Goal: Information Seeking & Learning: Compare options

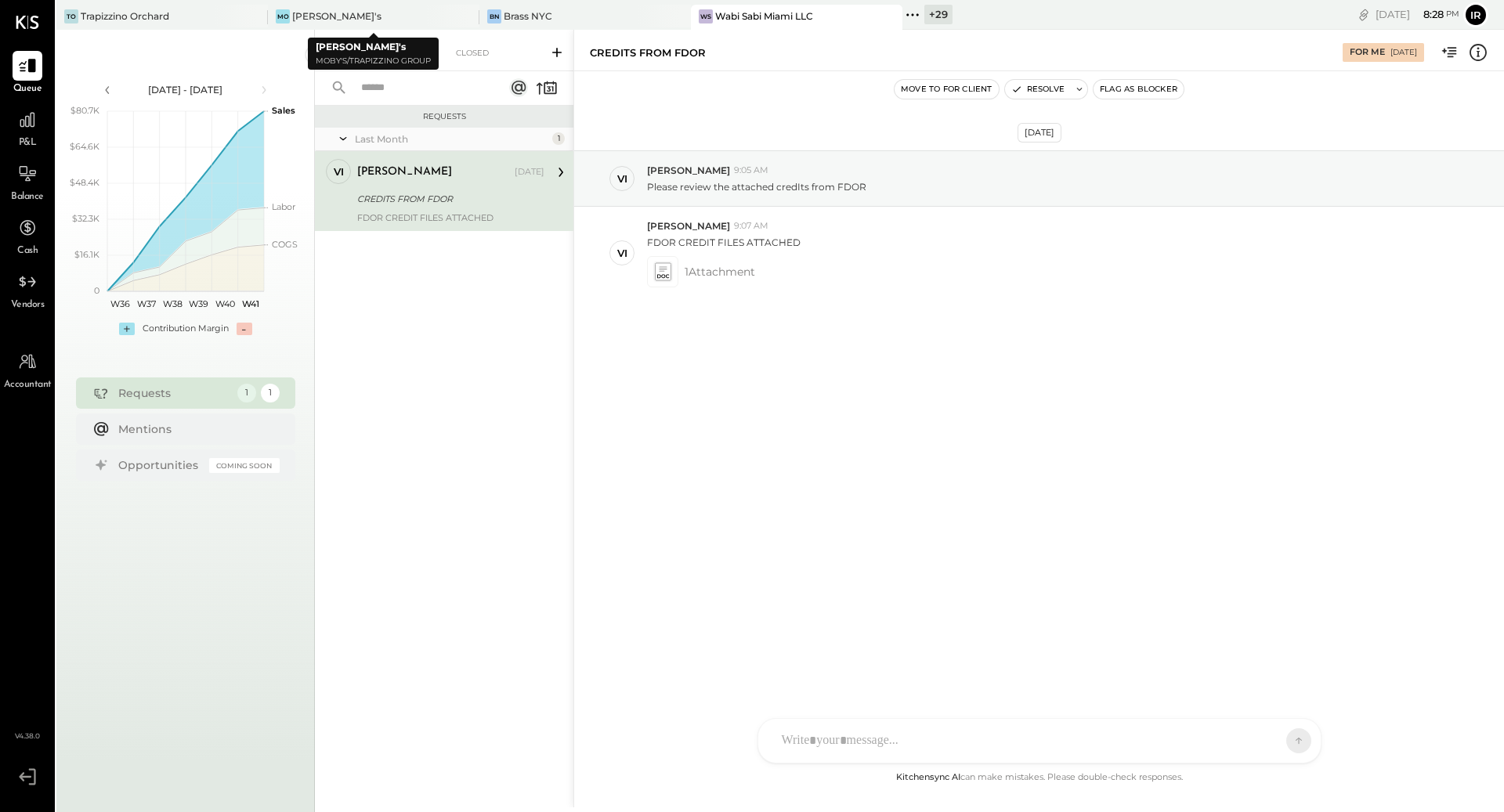
click at [527, 4] on div "TO [GEOGRAPHIC_DATA]'s BN Brass [GEOGRAPHIC_DATA] WS Wabi Sabi Miami LLC + 29 P…" at bounding box center [522, 14] width 932 height 30
click at [527, 14] on div "Brass NYC" at bounding box center [528, 16] width 49 height 13
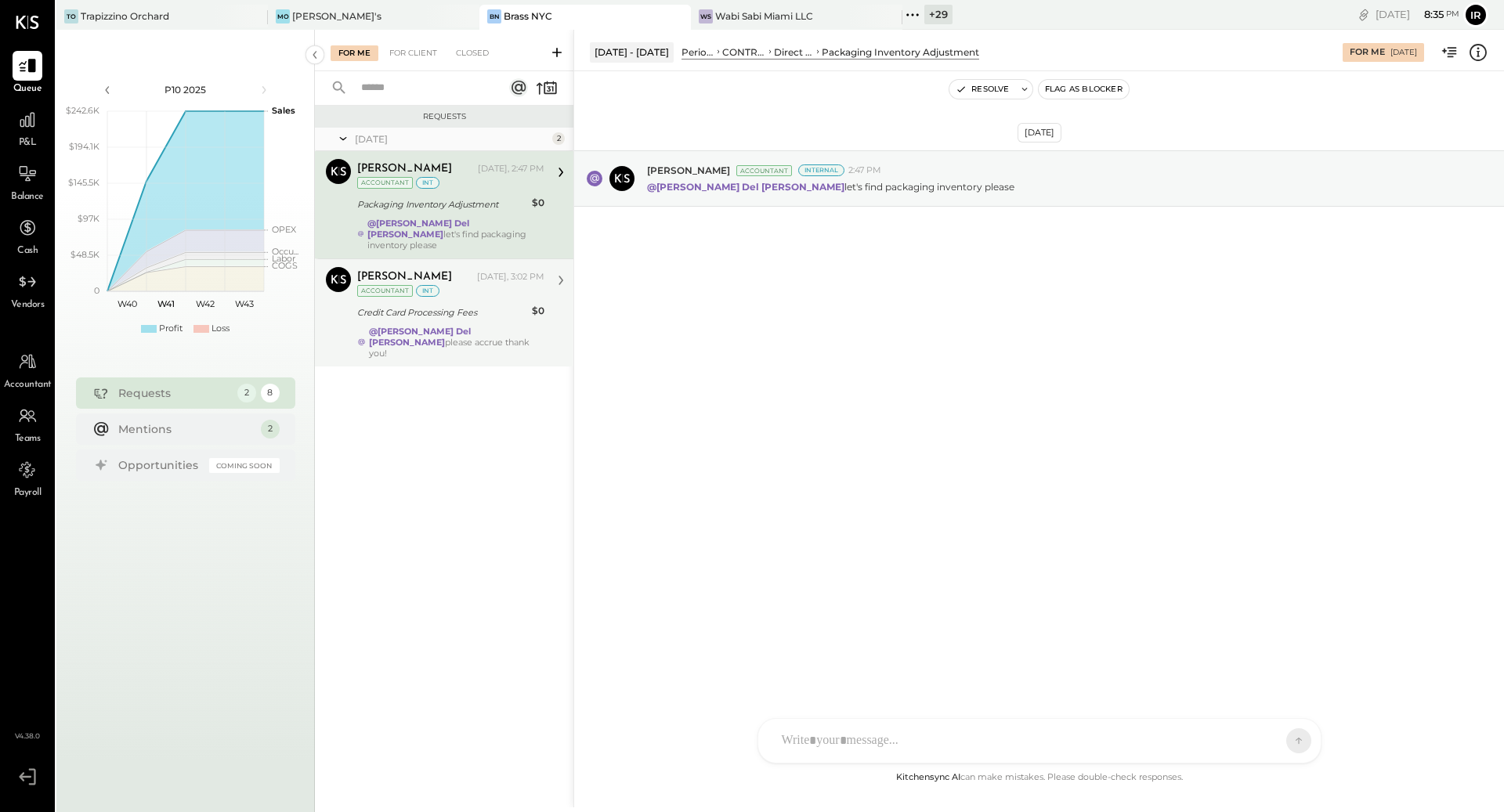
click at [404, 285] on div "Accountant" at bounding box center [385, 290] width 55 height 11
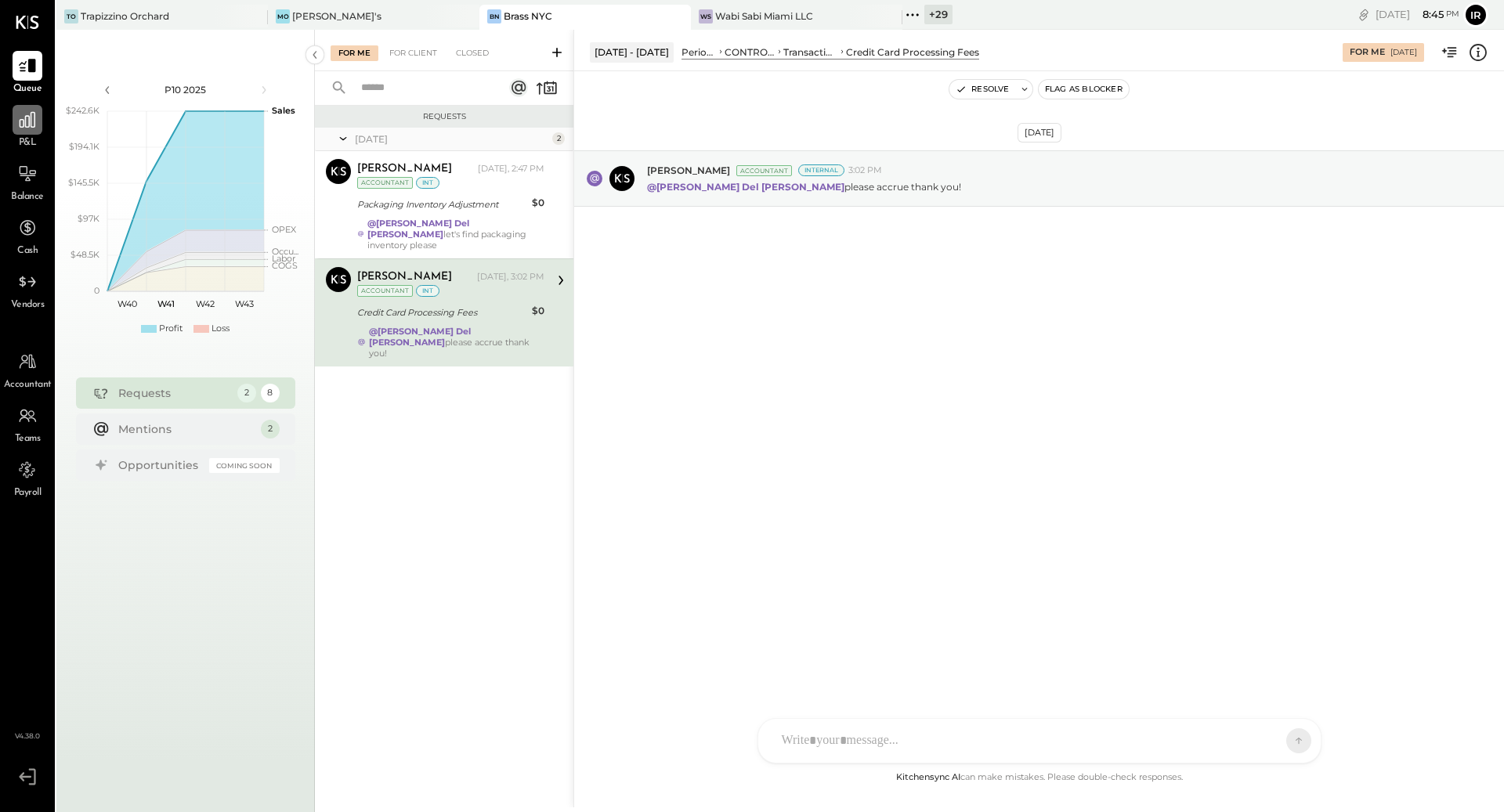
click at [19, 128] on icon at bounding box center [27, 119] width 20 height 20
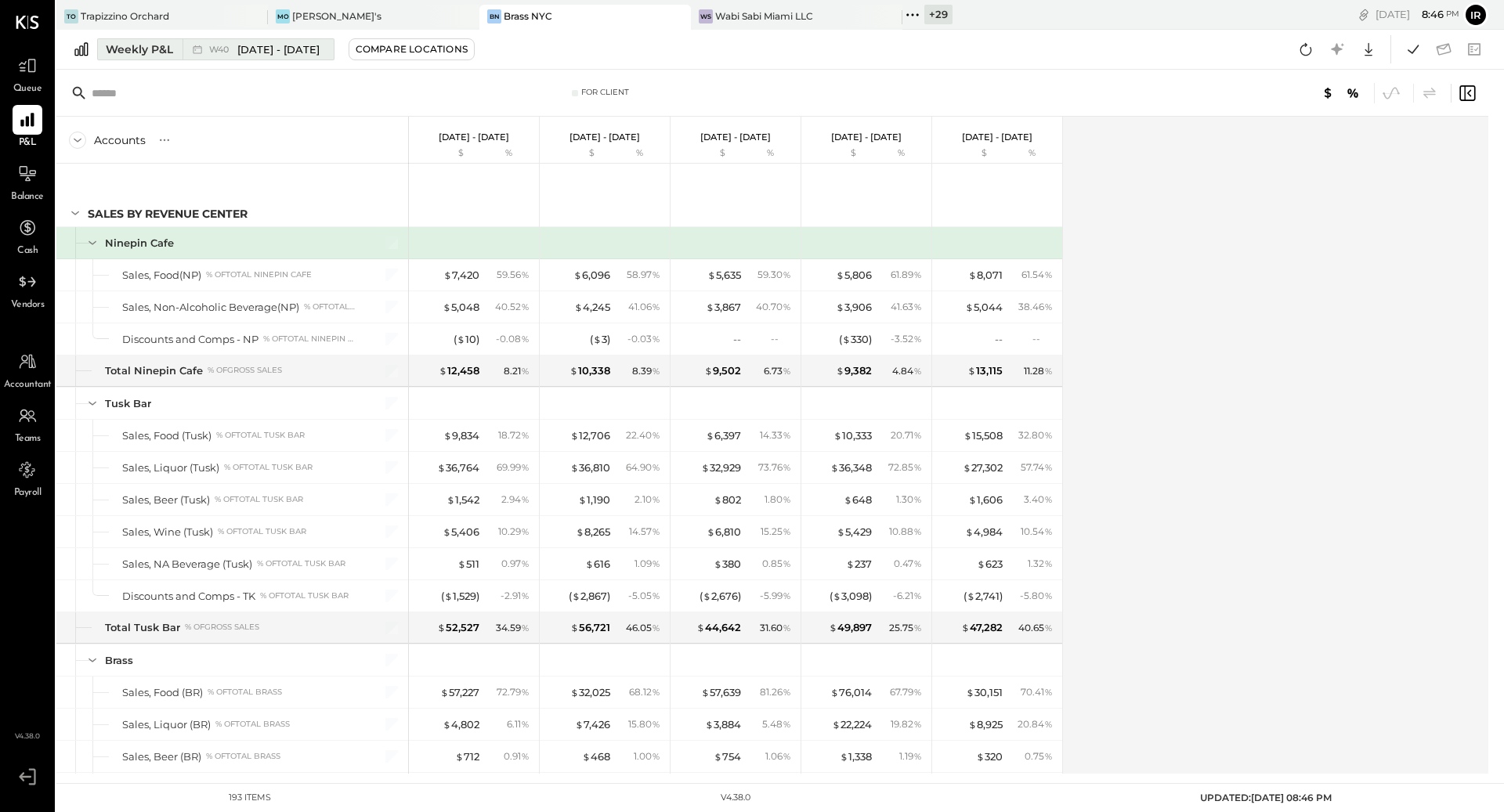
click at [177, 49] on button "Weekly P&L W40 [DATE] - [DATE]" at bounding box center [215, 49] width 237 height 22
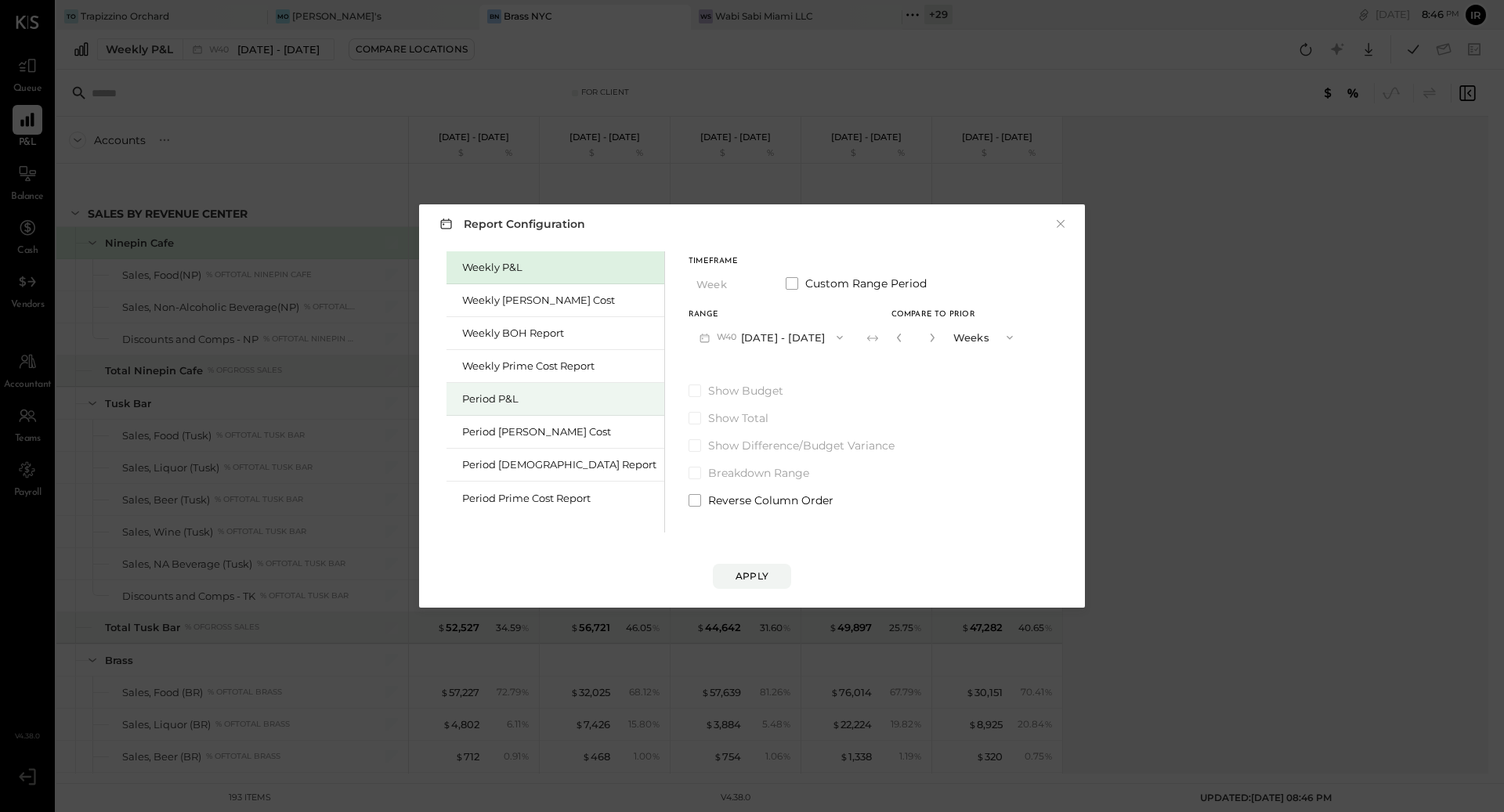
click at [499, 403] on div "Period P&L" at bounding box center [559, 399] width 194 height 15
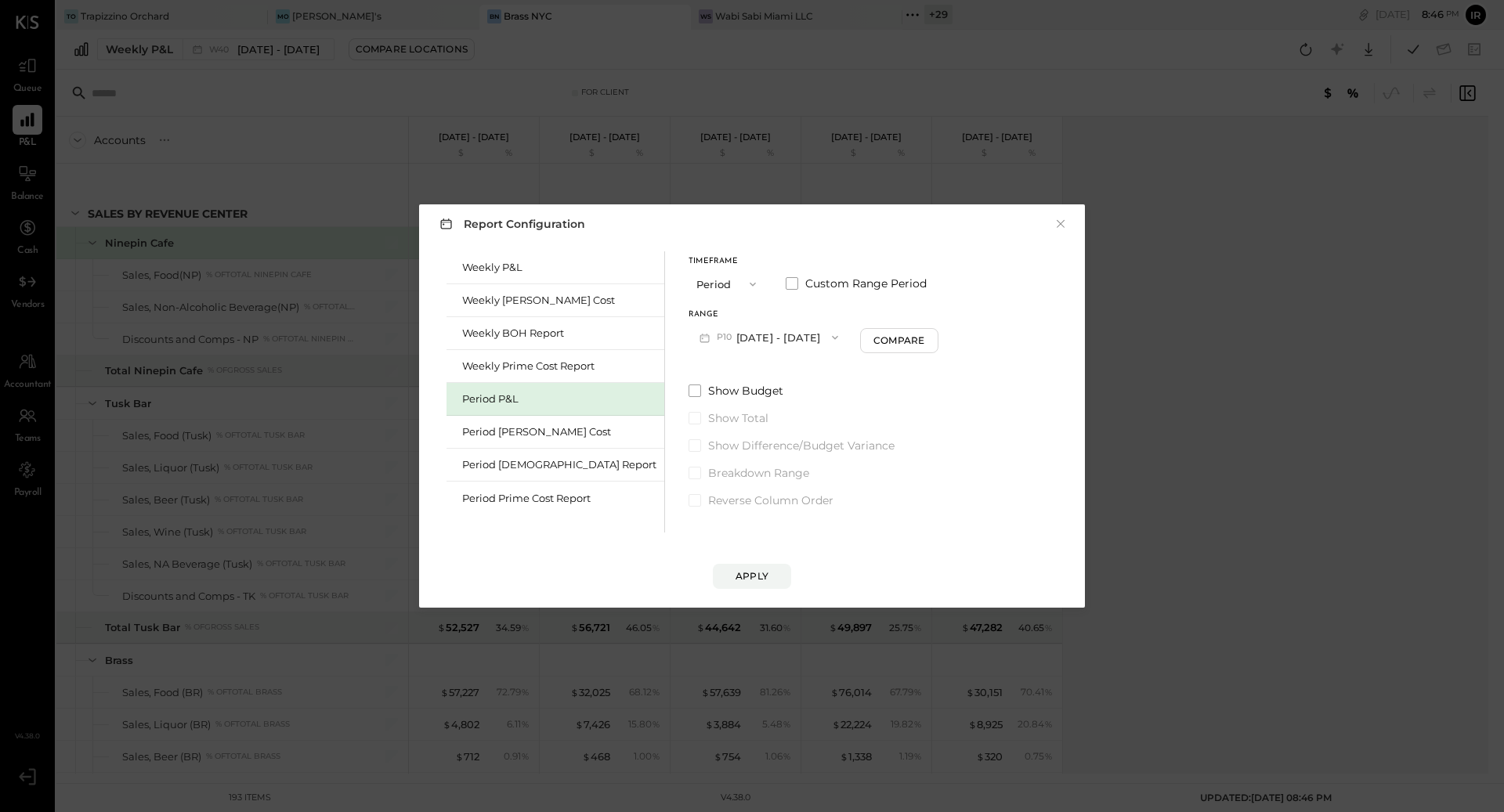
click at [829, 341] on icon "button" at bounding box center [834, 337] width 12 height 12
click at [746, 378] on span "[DATE] - [DATE]" at bounding box center [763, 372] width 74 height 13
click at [756, 578] on div "Apply" at bounding box center [752, 576] width 33 height 13
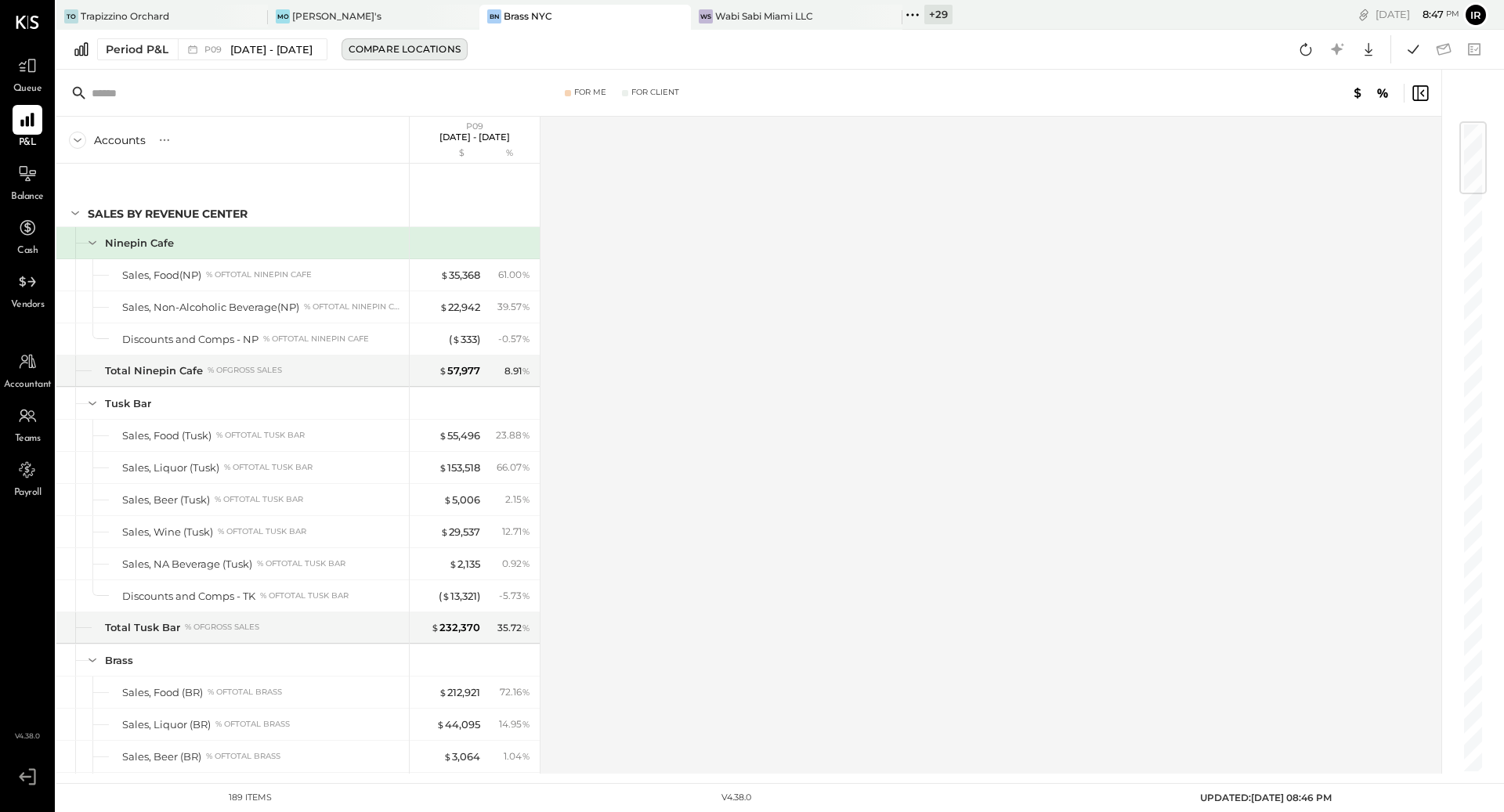
click at [395, 49] on div "Compare Locations" at bounding box center [405, 49] width 112 height 13
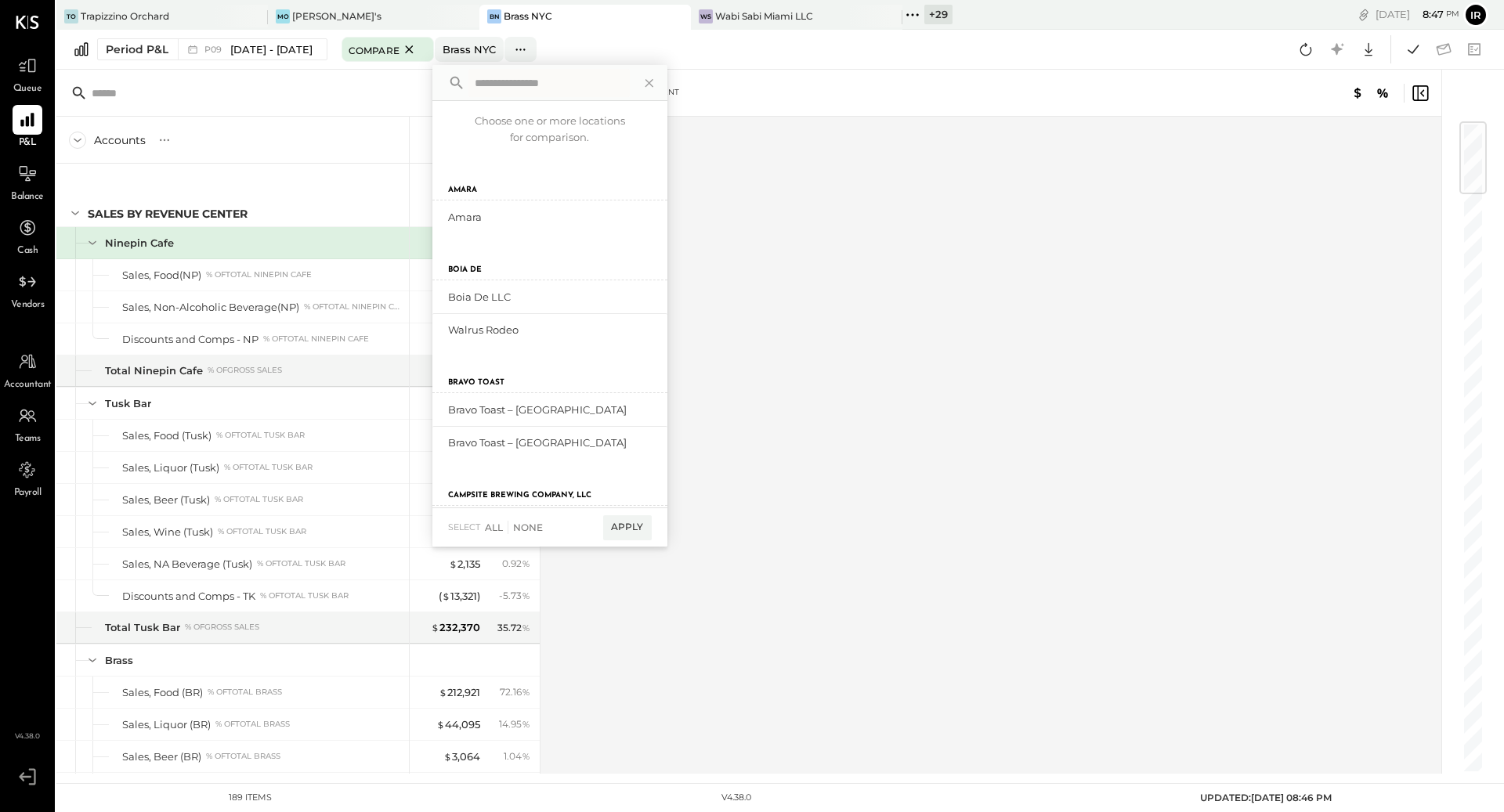
click at [253, 102] on input "text" at bounding box center [214, 93] width 247 height 29
click at [148, 47] on div "Period P&L" at bounding box center [137, 50] width 63 height 15
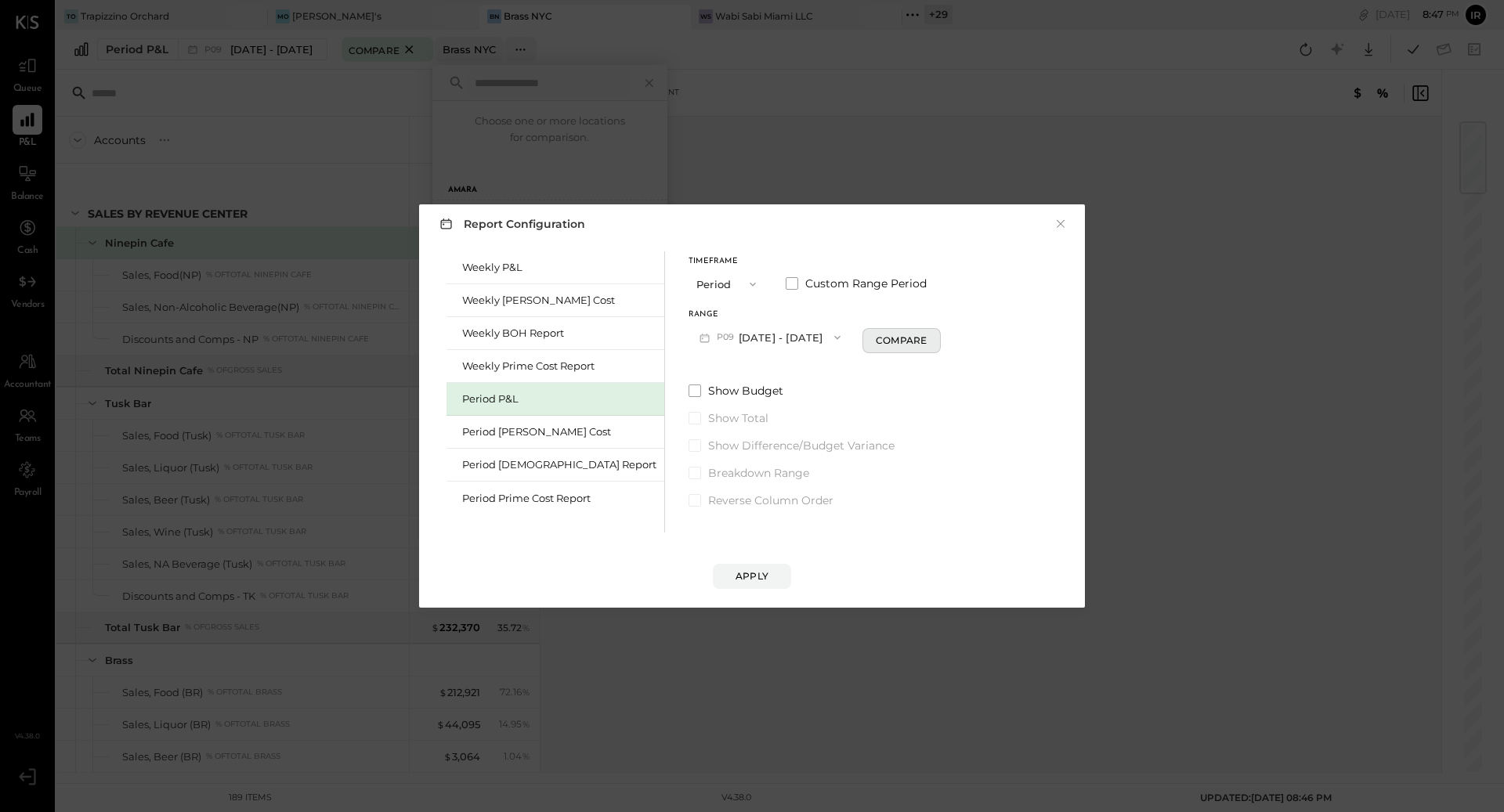
click at [875, 342] on div "Compare" at bounding box center [900, 340] width 50 height 13
click at [928, 339] on icon "button" at bounding box center [930, 337] width 4 height 9
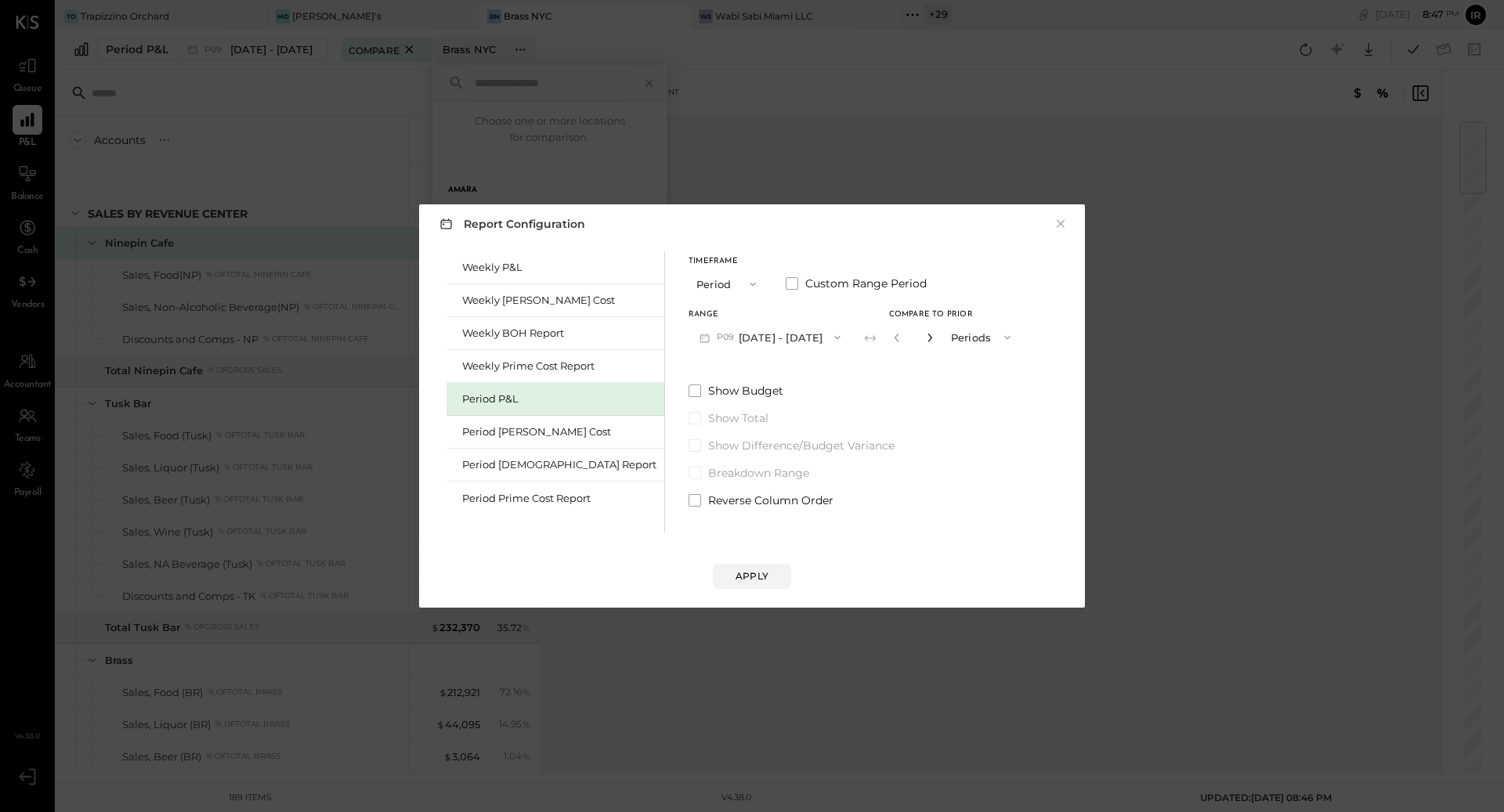
type input "*"
click at [743, 580] on div "Apply" at bounding box center [752, 576] width 33 height 13
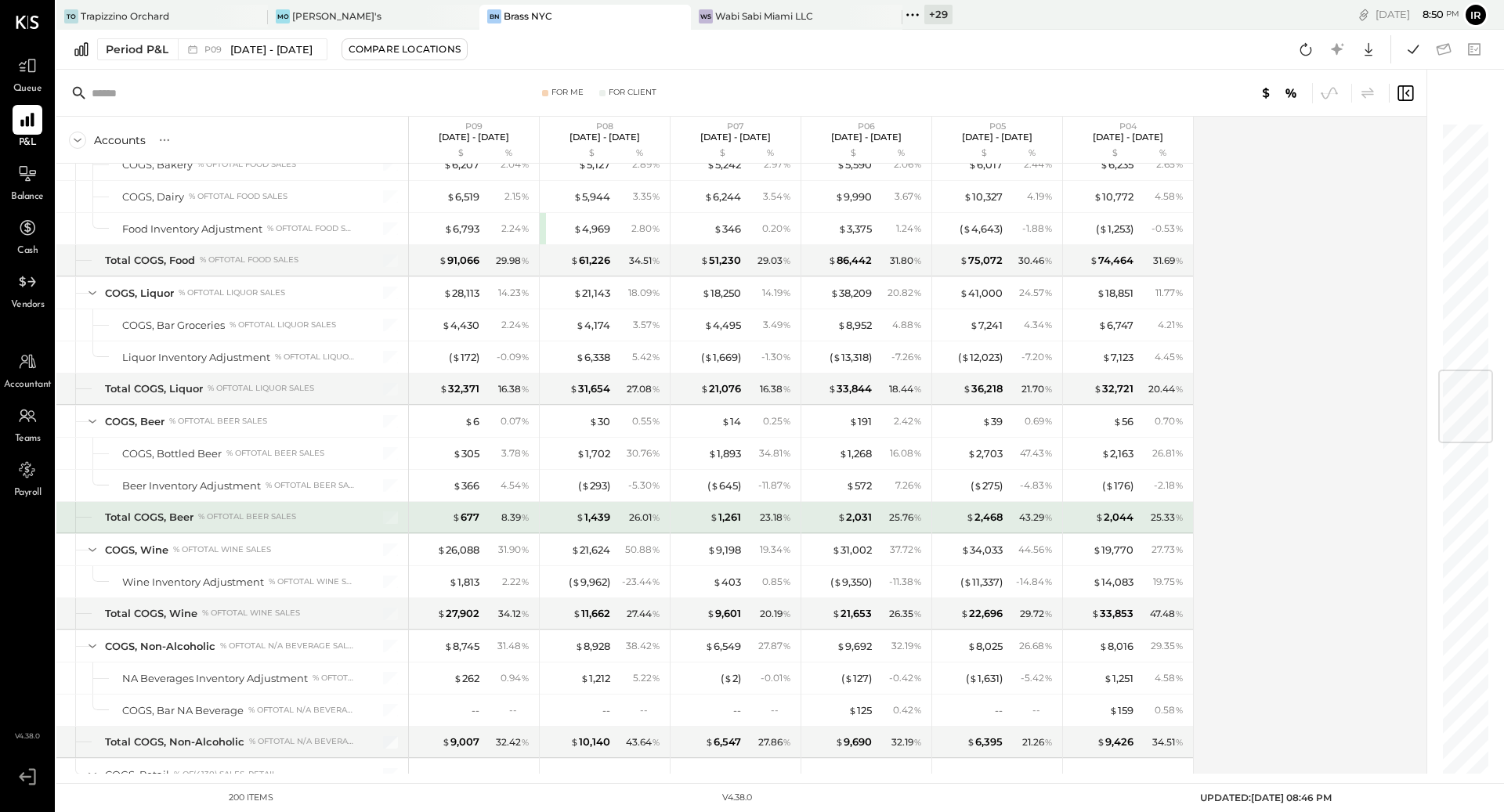
scroll to position [2077, 0]
